Goal: Task Accomplishment & Management: Manage account settings

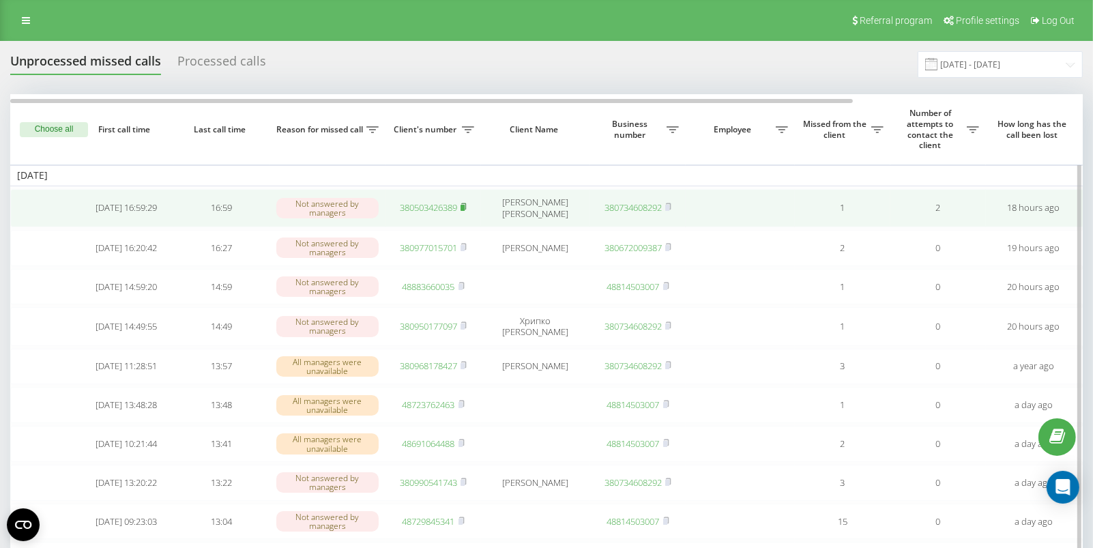
click at [465, 206] on rect at bounding box center [462, 208] width 4 height 6
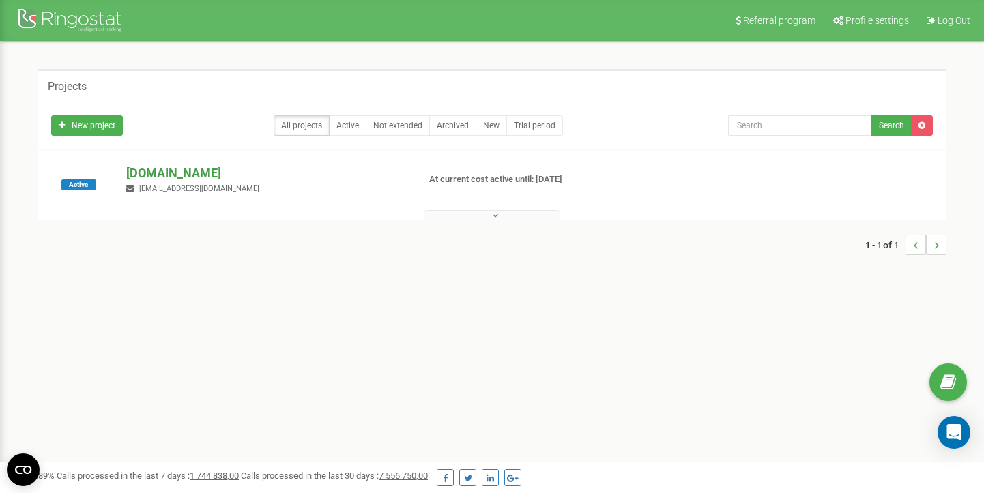
click at [149, 174] on p "[DOMAIN_NAME]" at bounding box center [266, 173] width 280 height 18
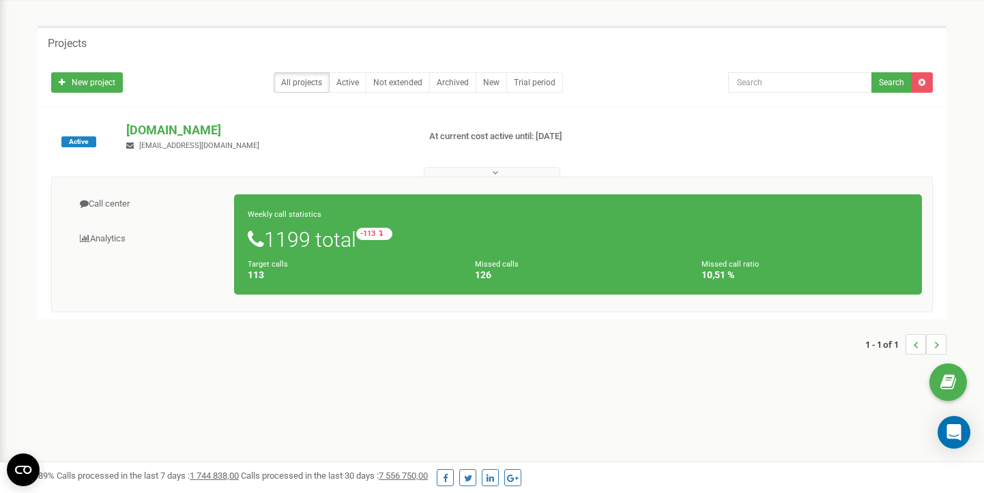
scroll to position [42, 0]
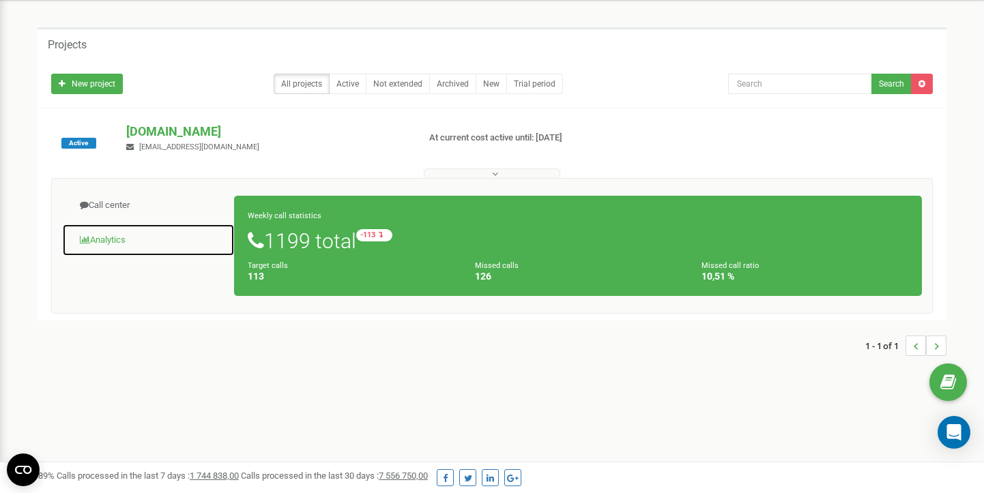
click at [128, 230] on link "Analytics" at bounding box center [148, 240] width 173 height 33
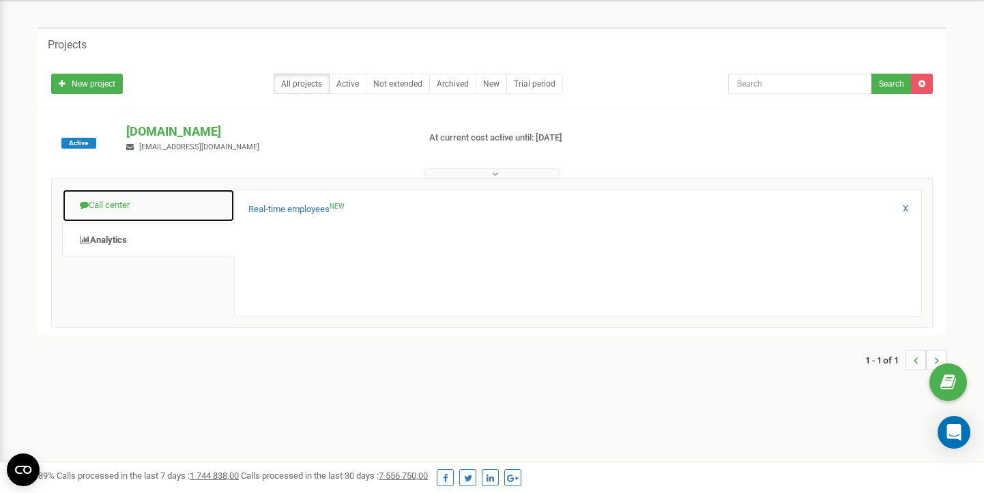
click at [135, 203] on link "Call center" at bounding box center [148, 205] width 173 height 33
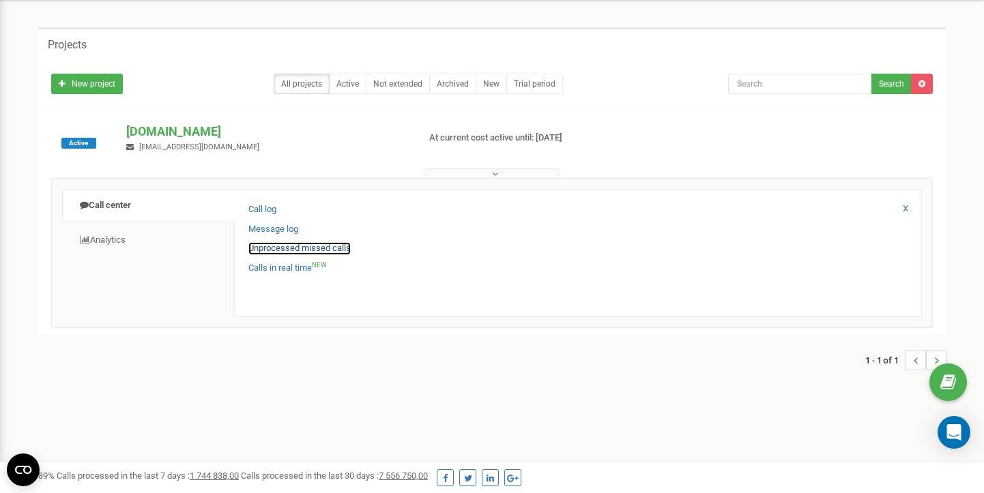
click at [284, 252] on link "Unprocessed missed calls" at bounding box center [299, 248] width 102 height 13
click at [323, 248] on link "Unprocessed missed calls" at bounding box center [299, 248] width 102 height 13
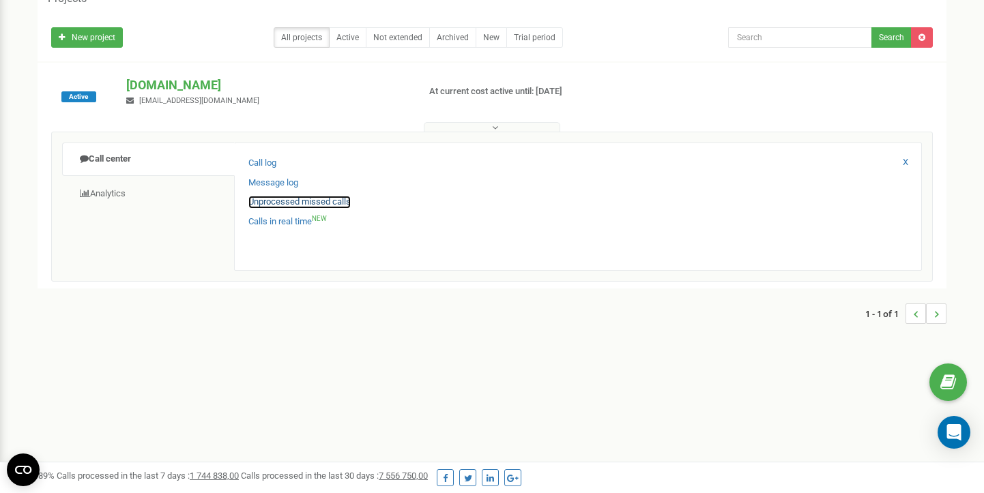
scroll to position [89, 0]
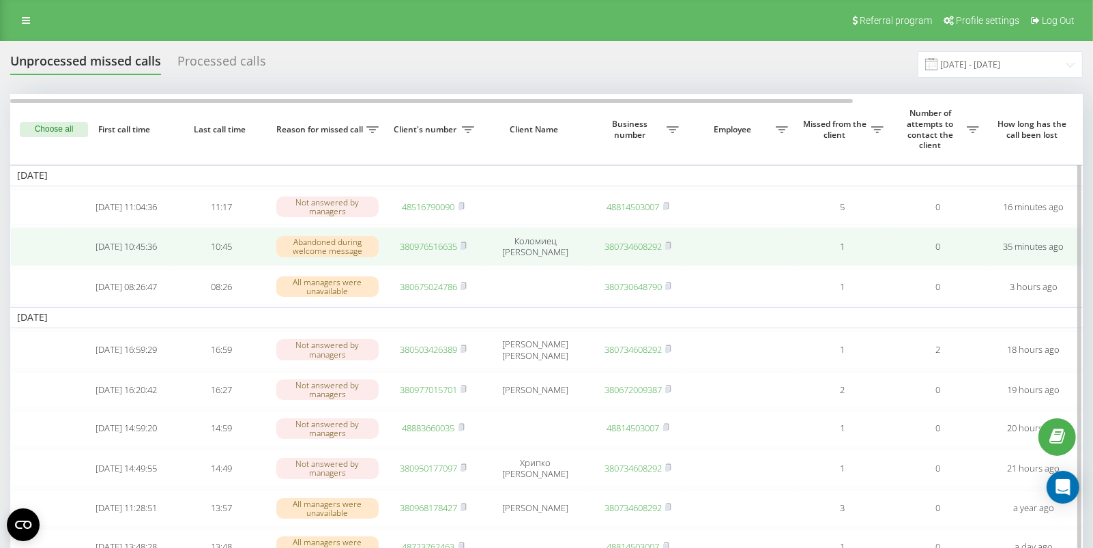
scroll to position [21, 0]
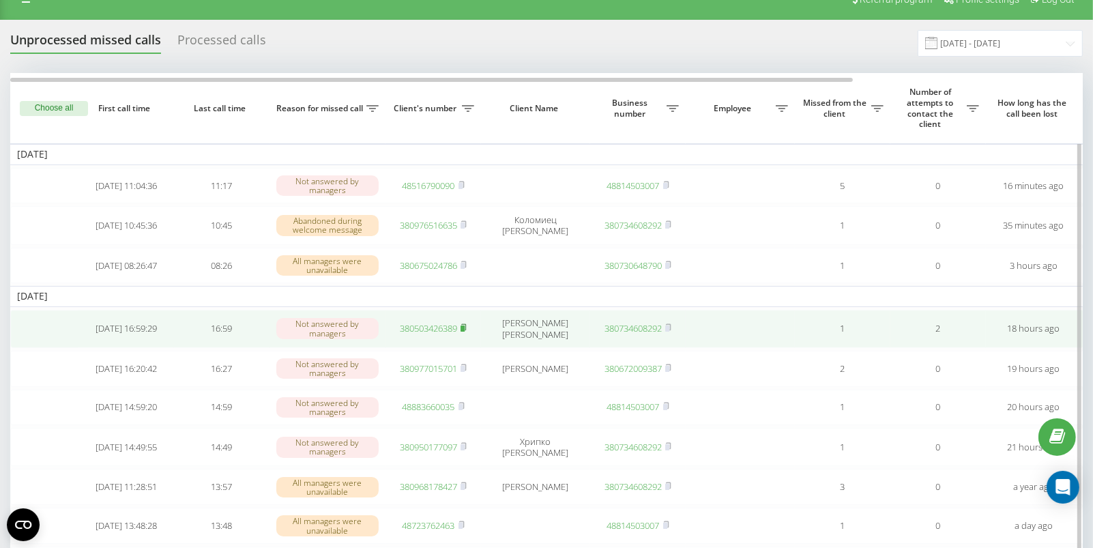
click at [463, 327] on rect at bounding box center [462, 328] width 4 height 6
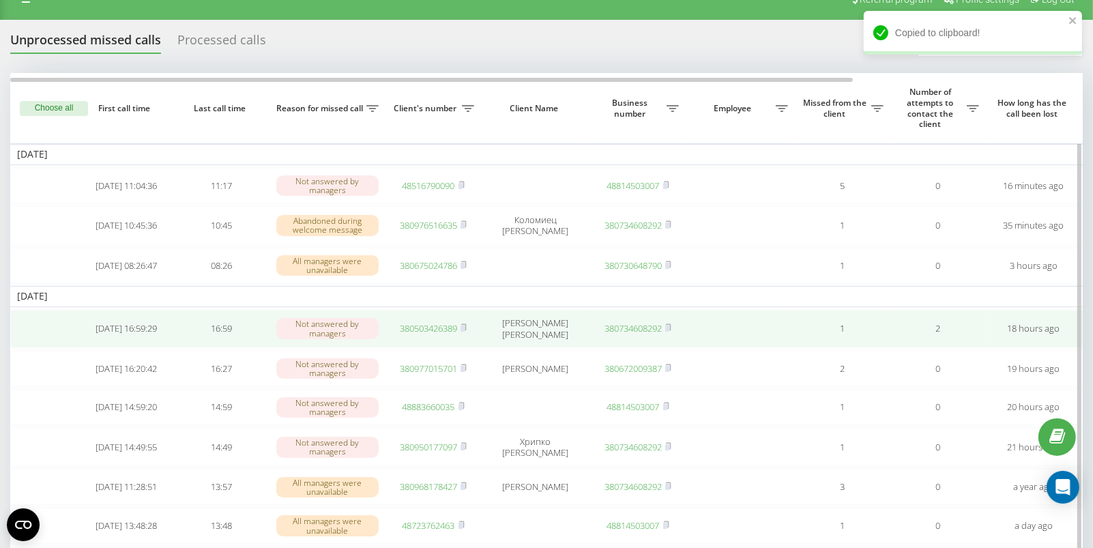
click at [417, 329] on link "380503426389" at bounding box center [428, 328] width 57 height 12
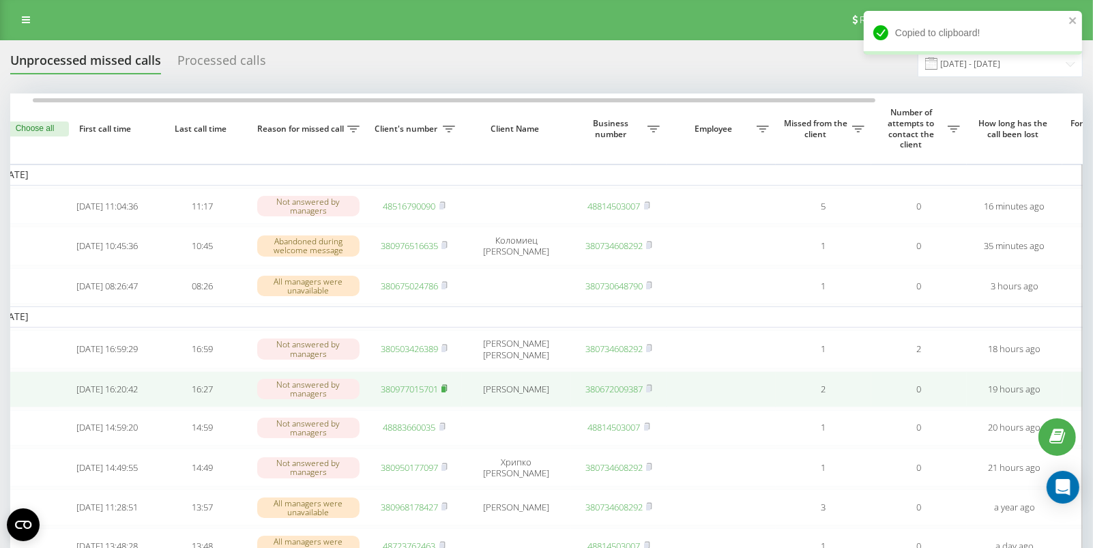
scroll to position [0, 23]
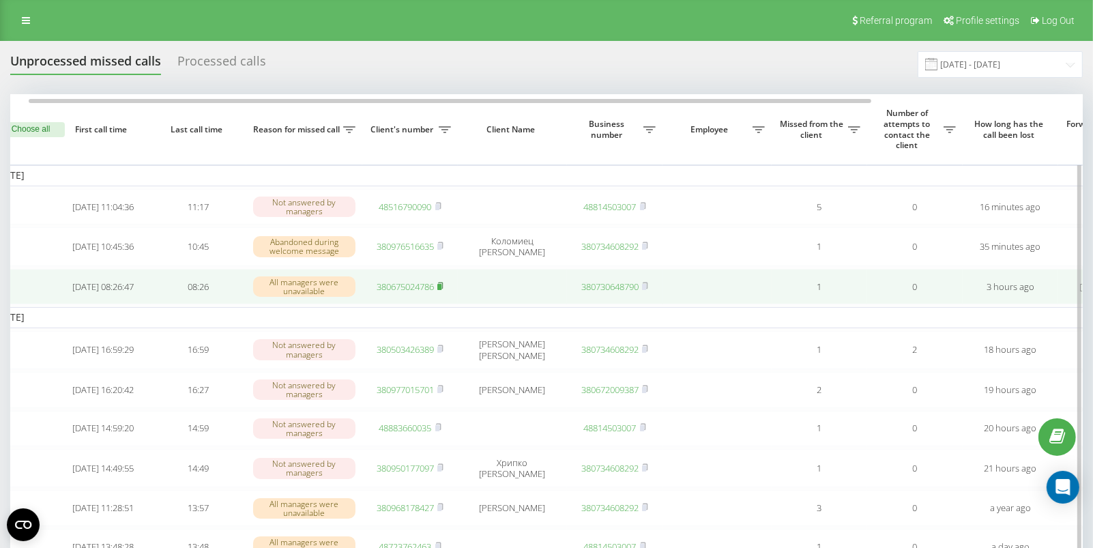
click at [439, 289] on rect at bounding box center [439, 286] width 4 height 6
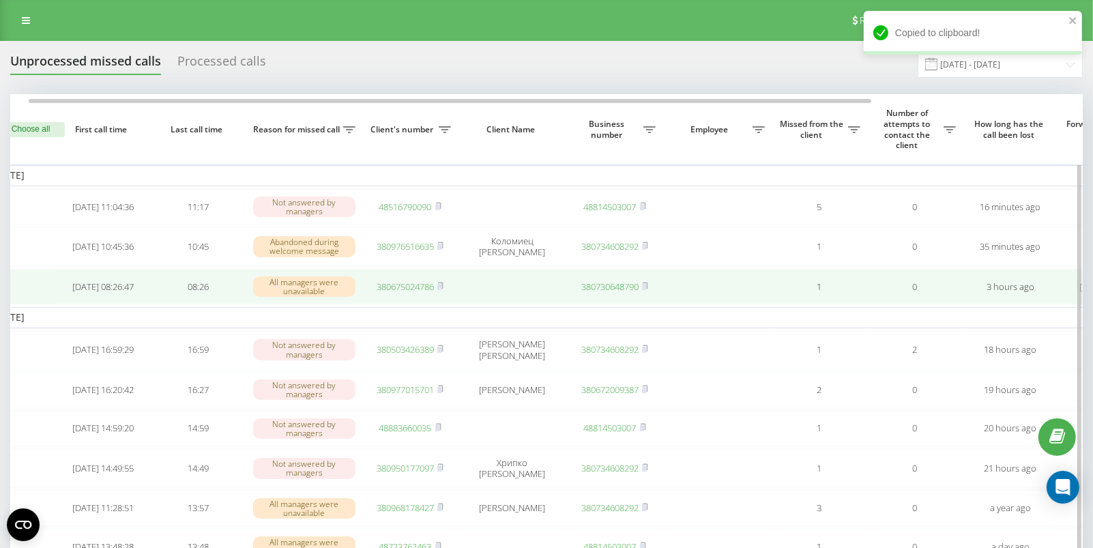
click at [395, 288] on link "380675024786" at bounding box center [405, 286] width 57 height 12
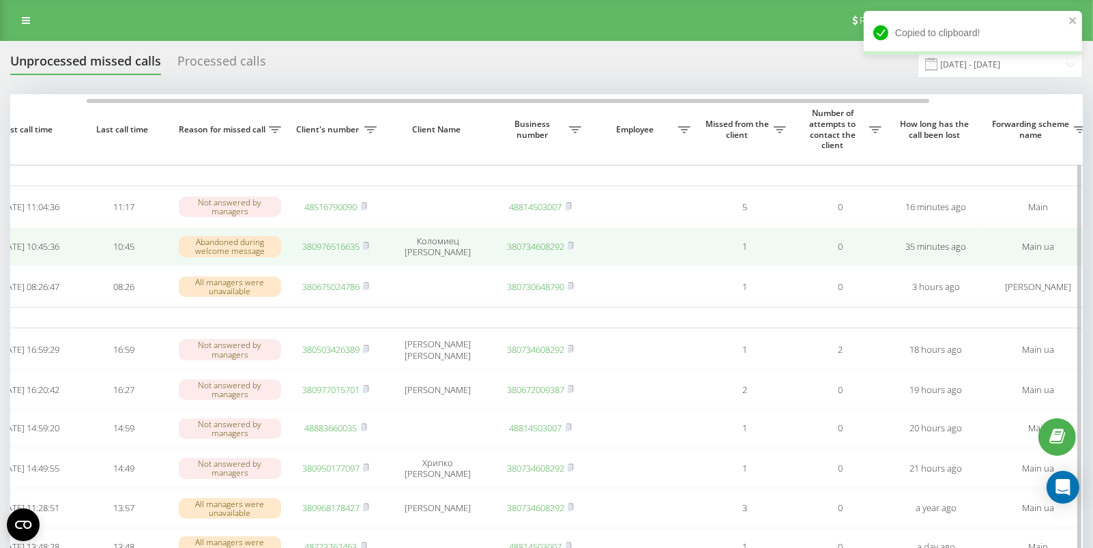
scroll to position [0, 0]
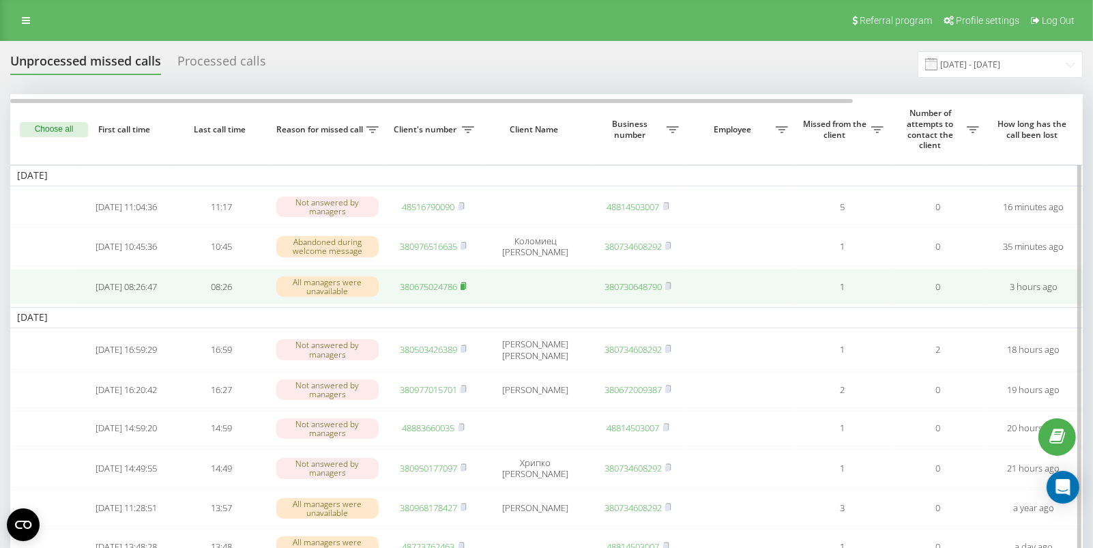
click at [464, 289] on rect at bounding box center [462, 286] width 4 height 6
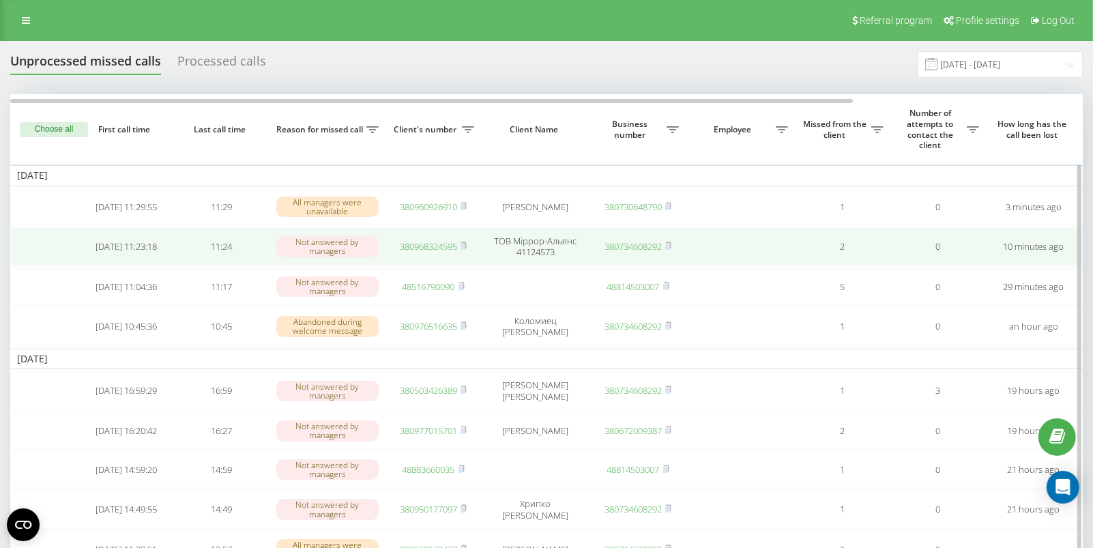
click at [438, 248] on link "380968324595" at bounding box center [428, 246] width 57 height 12
click at [465, 248] on rect at bounding box center [462, 247] width 4 height 6
